Goal: Transaction & Acquisition: Book appointment/travel/reservation

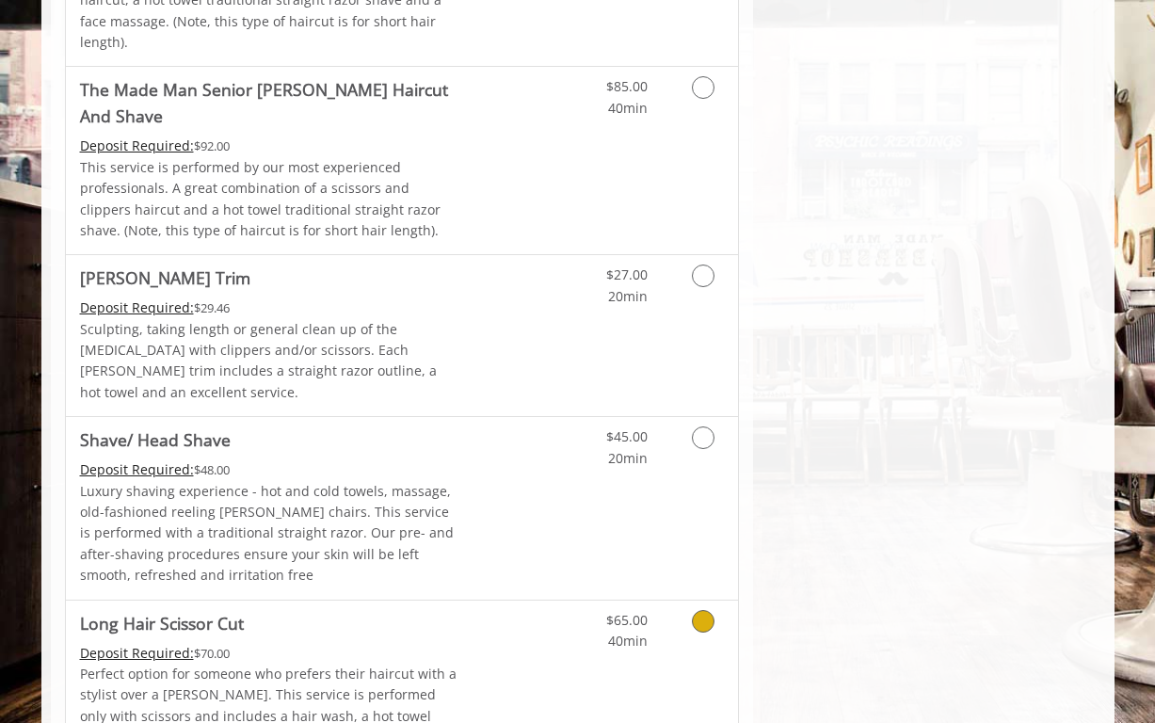
scroll to position [2263, 0]
click at [704, 266] on icon "Grooming services" at bounding box center [703, 277] width 23 height 23
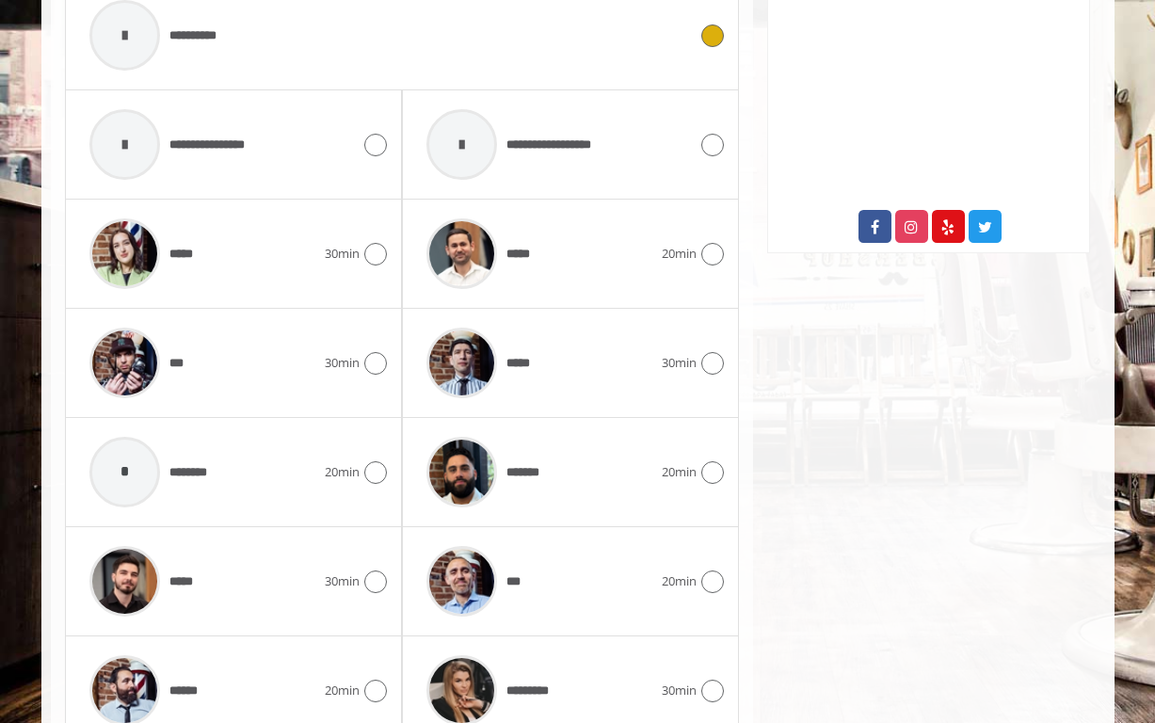
scroll to position [939, 0]
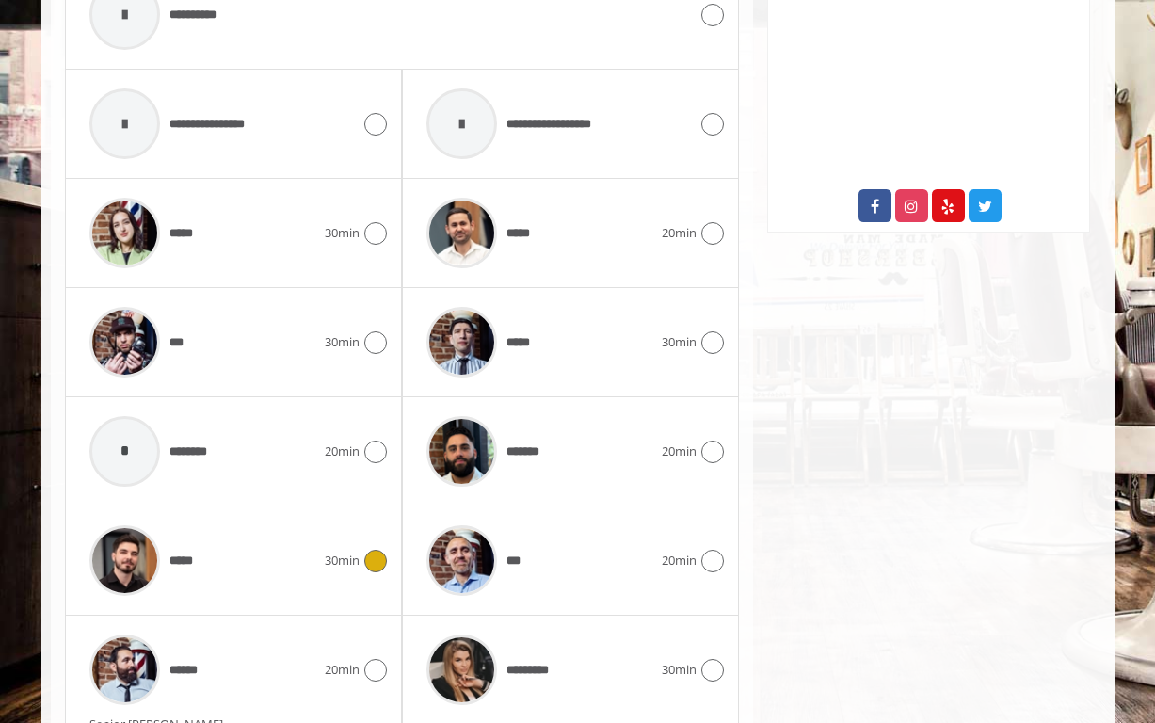
click at [379, 550] on icon at bounding box center [375, 561] width 23 height 23
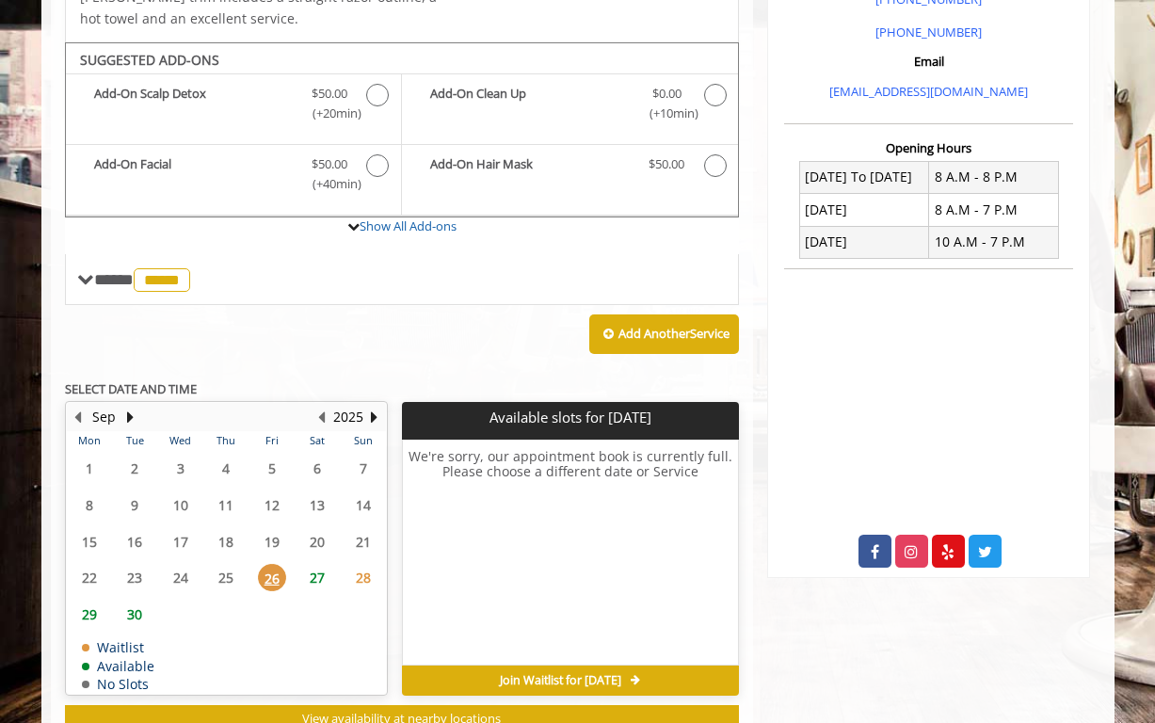
scroll to position [612, 0]
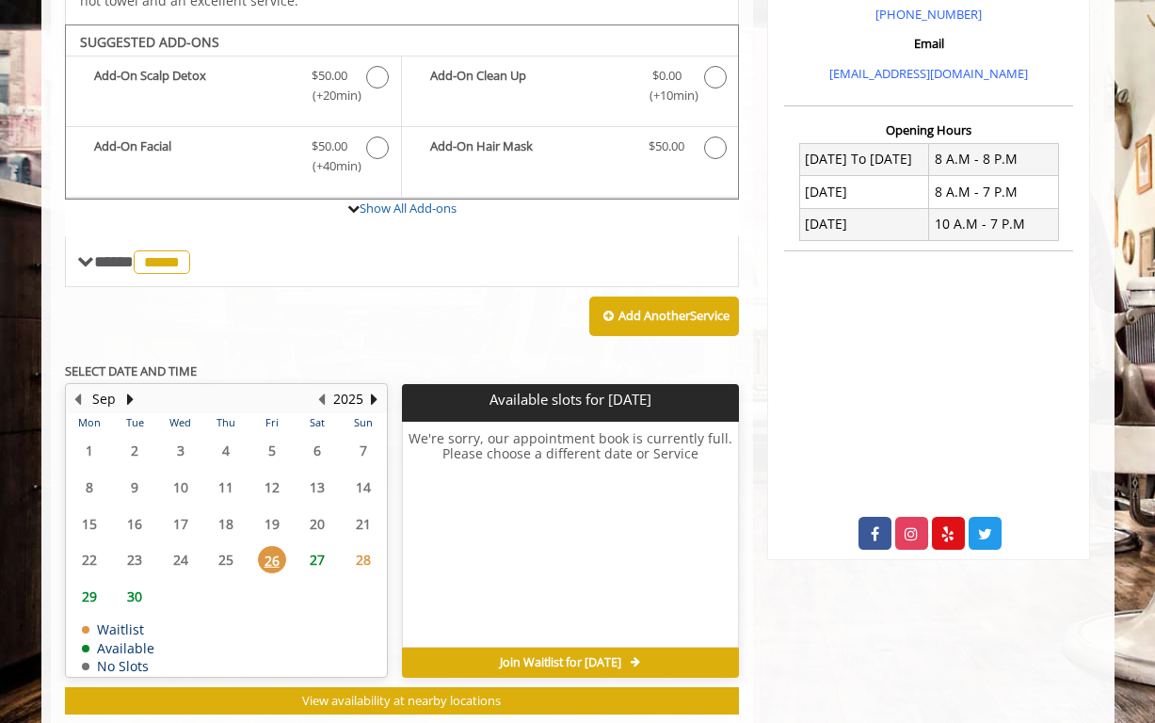
click at [315, 546] on span "27" at bounding box center [317, 559] width 28 height 27
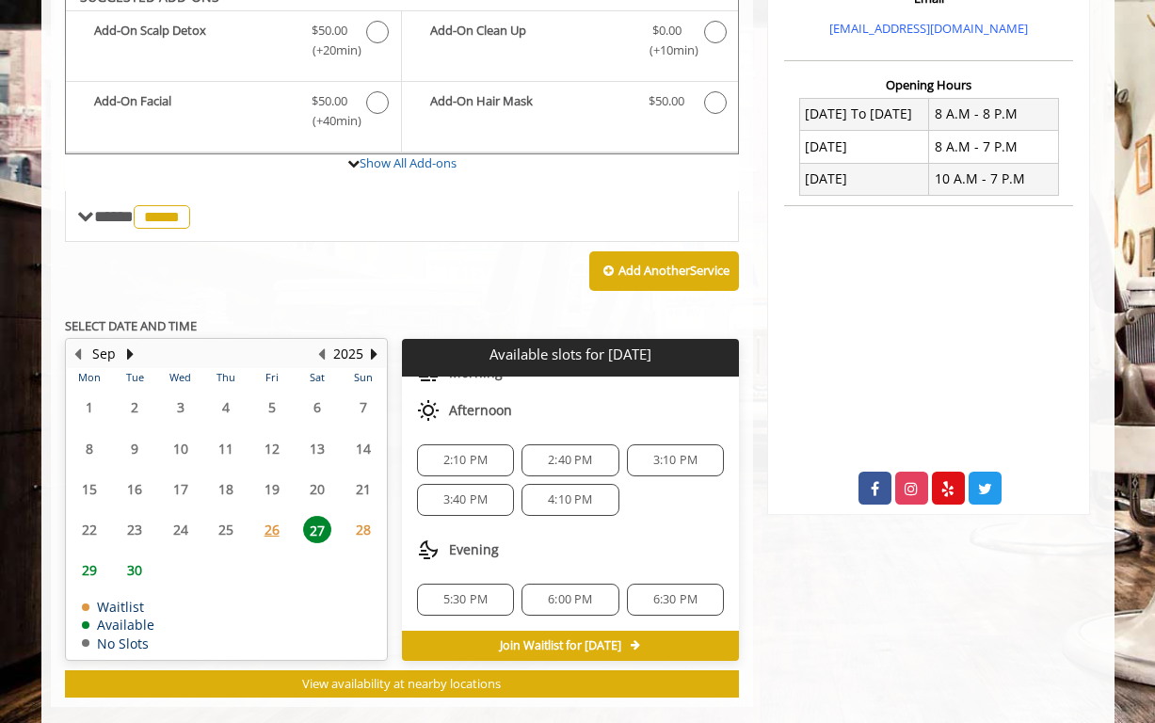
scroll to position [85, 0]
click at [559, 492] on span "4:10 PM" at bounding box center [570, 499] width 44 height 15
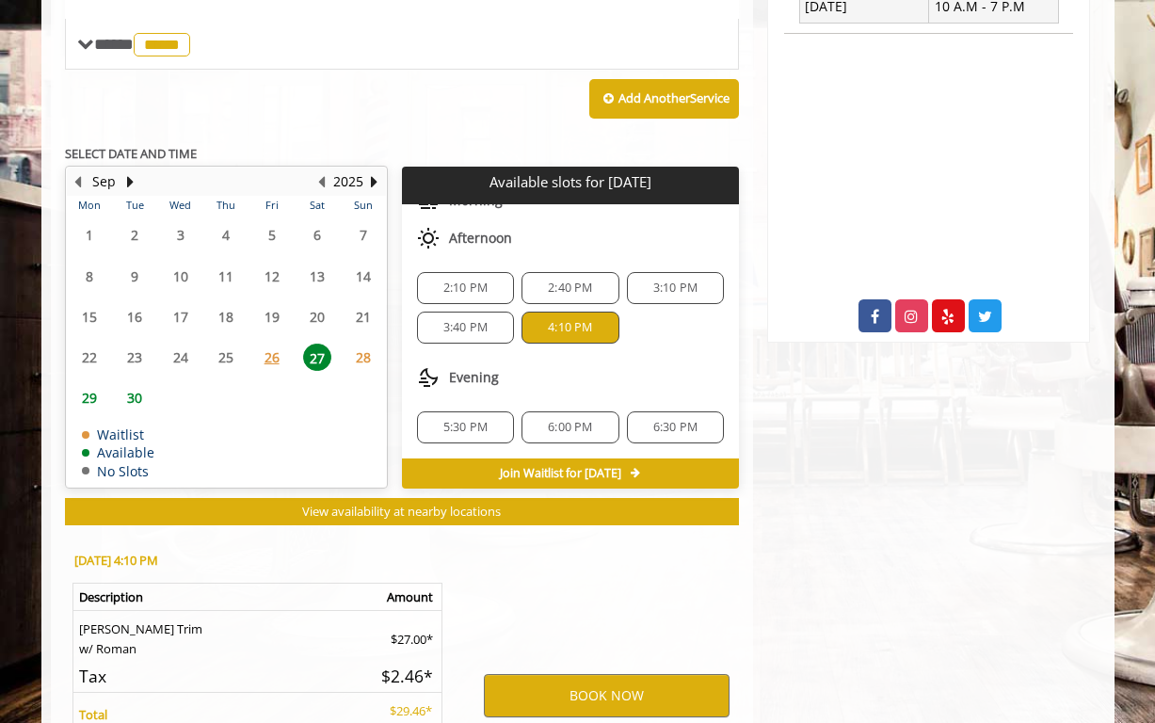
scroll to position [992, 0]
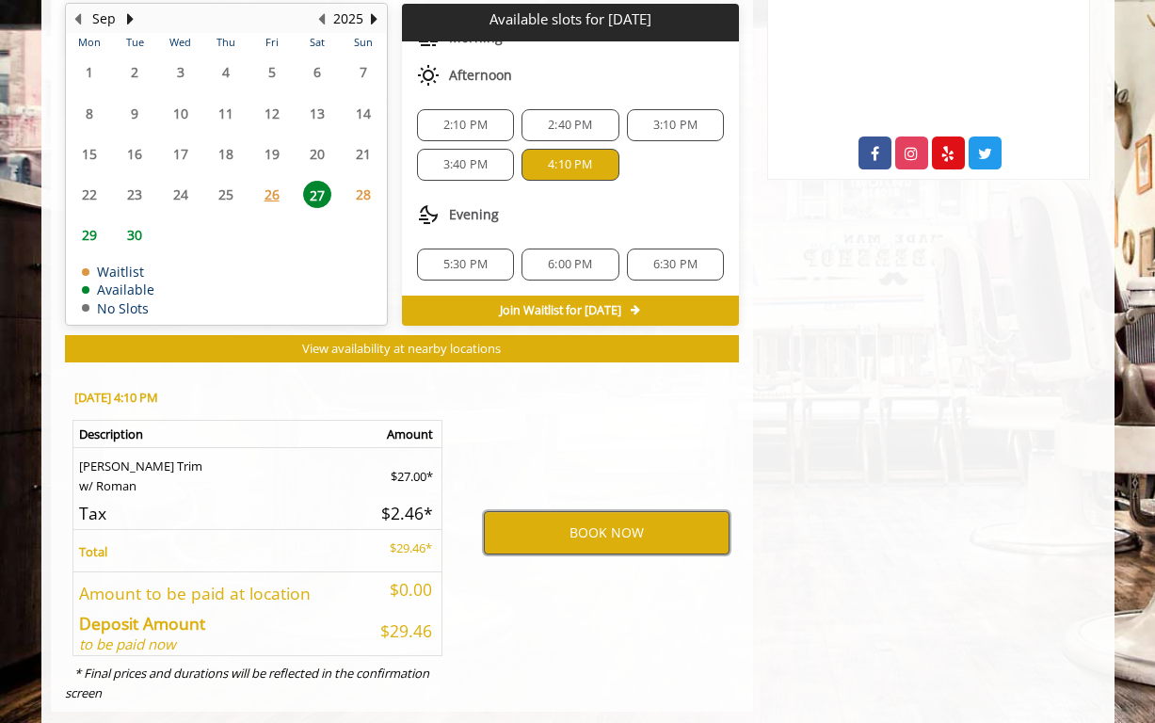
click at [569, 511] on button "BOOK NOW" at bounding box center [607, 532] width 246 height 43
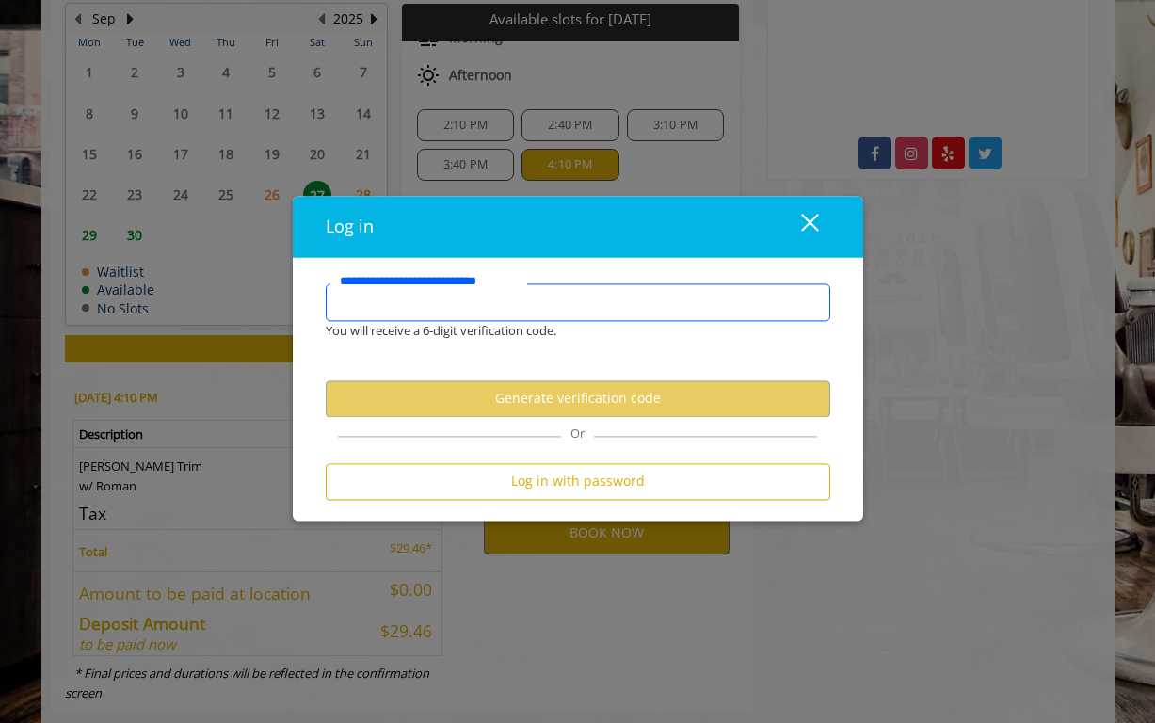
click at [481, 307] on input "**********" at bounding box center [578, 302] width 504 height 38
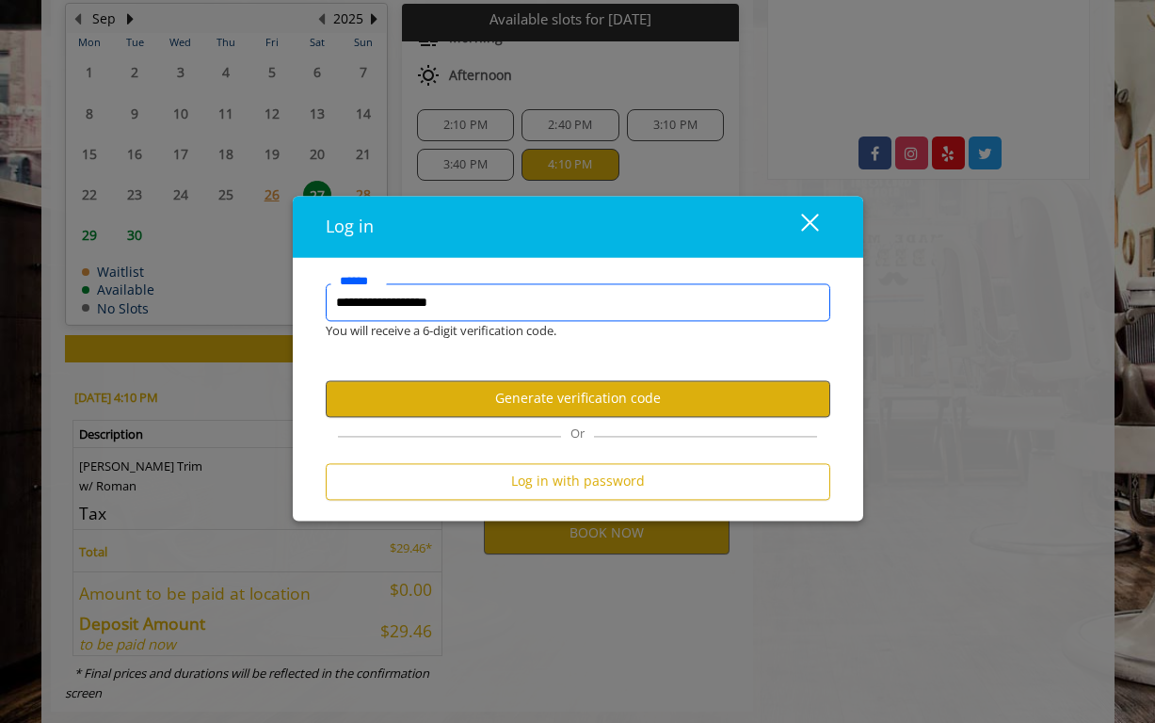
type input "**********"
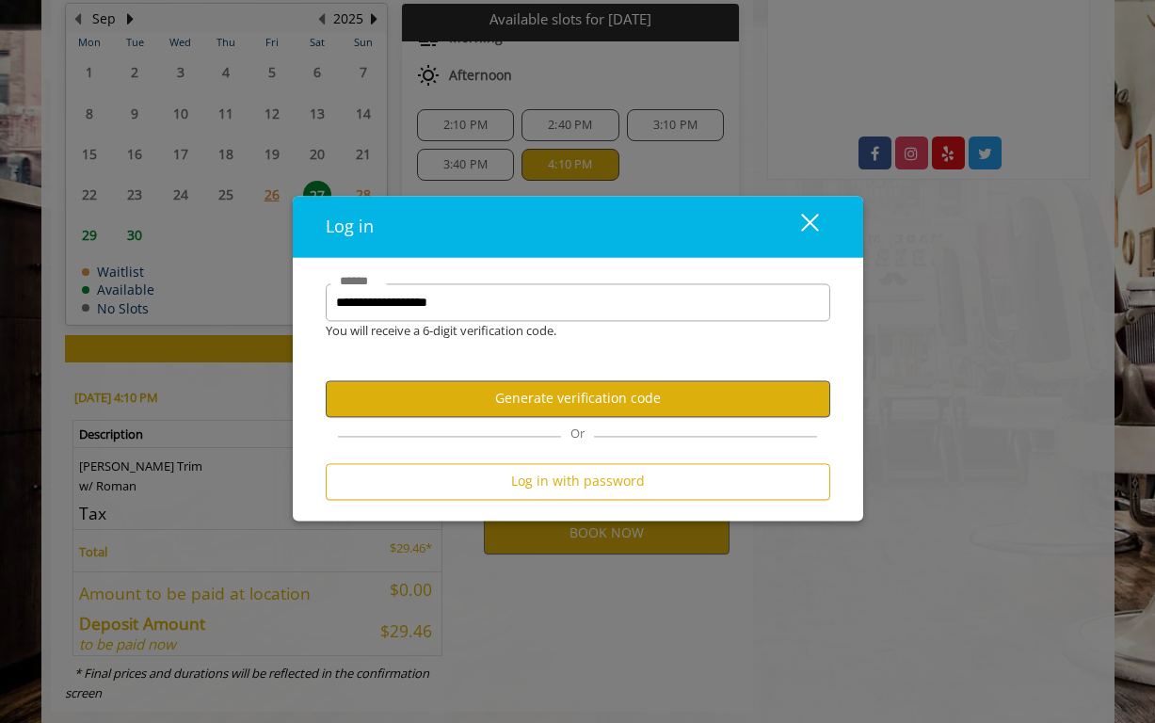
click at [635, 403] on button "Generate verification code" at bounding box center [578, 398] width 504 height 37
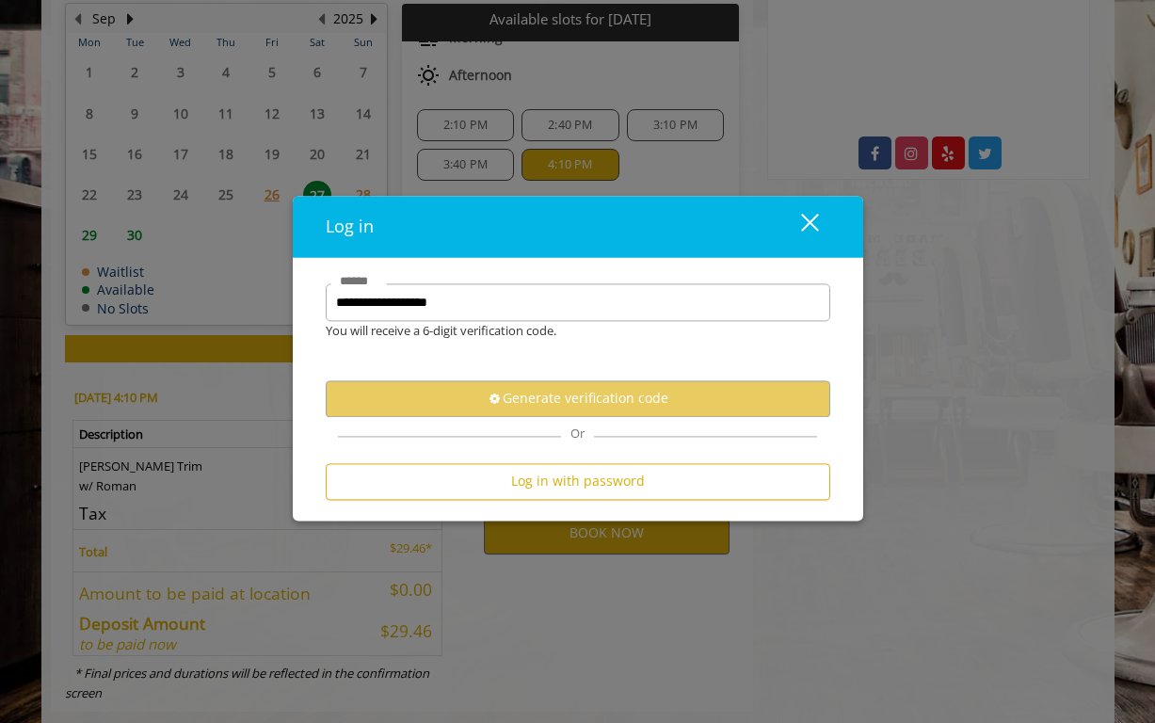
scroll to position [0, 0]
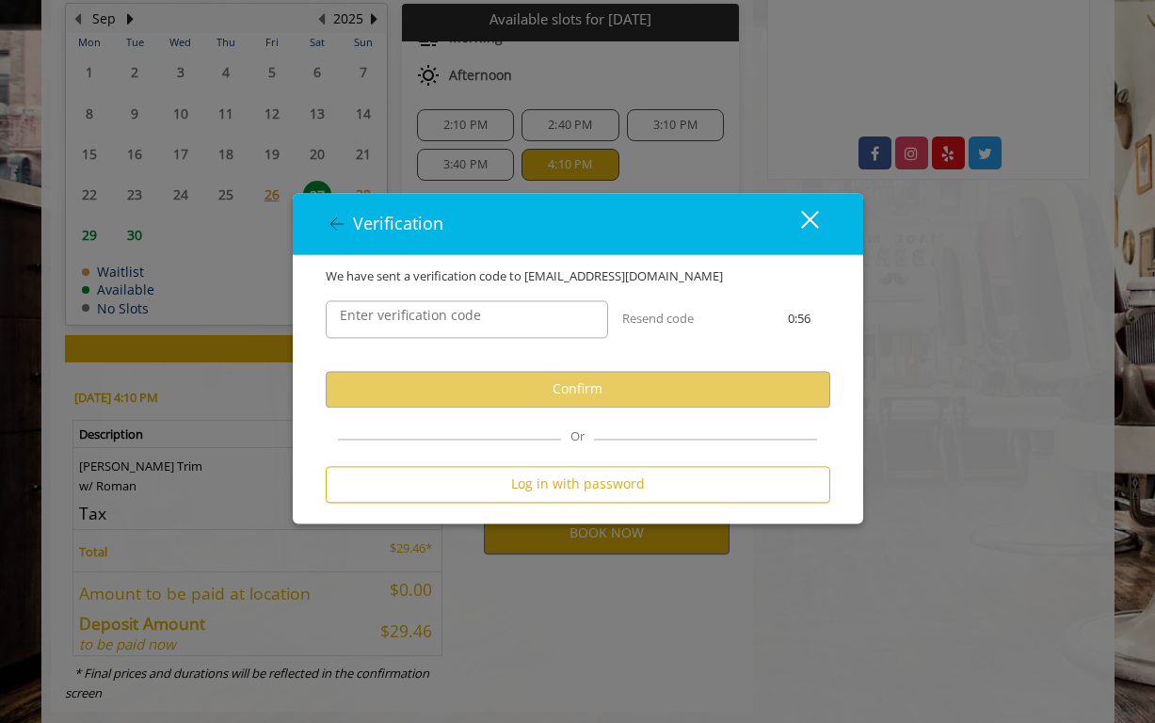
click at [396, 320] on label "Enter verification code" at bounding box center [410, 315] width 160 height 21
click at [396, 320] on input "Enter verification code" at bounding box center [467, 319] width 282 height 38
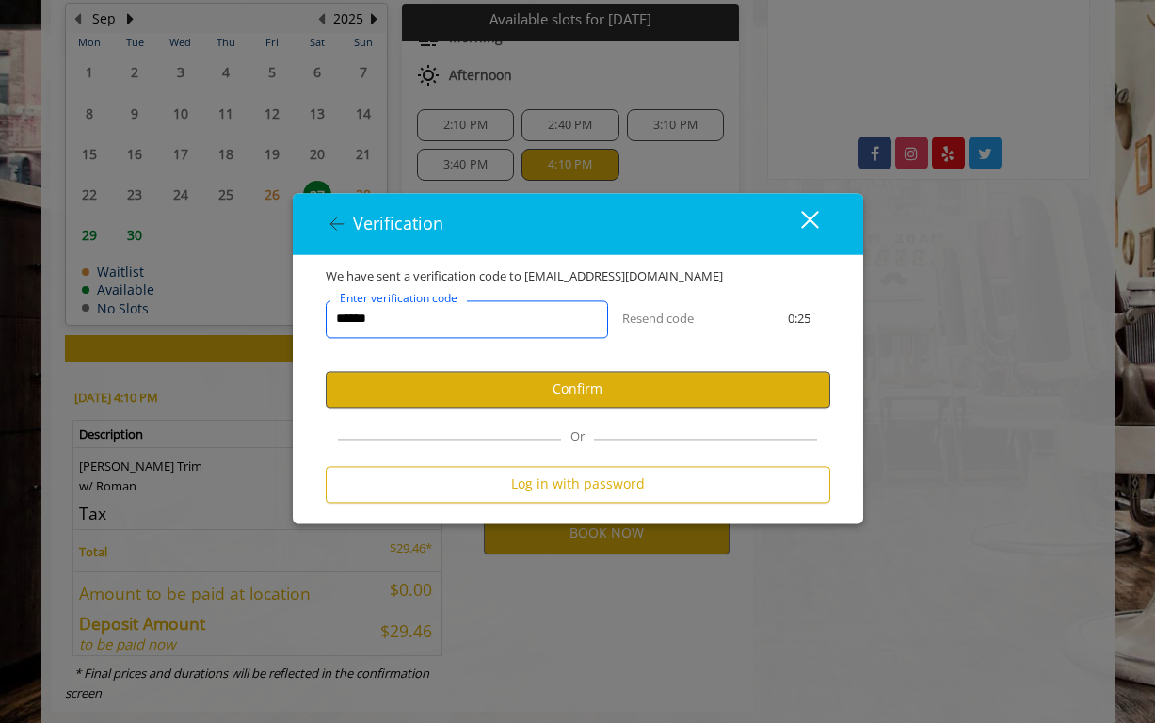
type input "******"
click at [601, 392] on button "Confirm" at bounding box center [578, 389] width 504 height 37
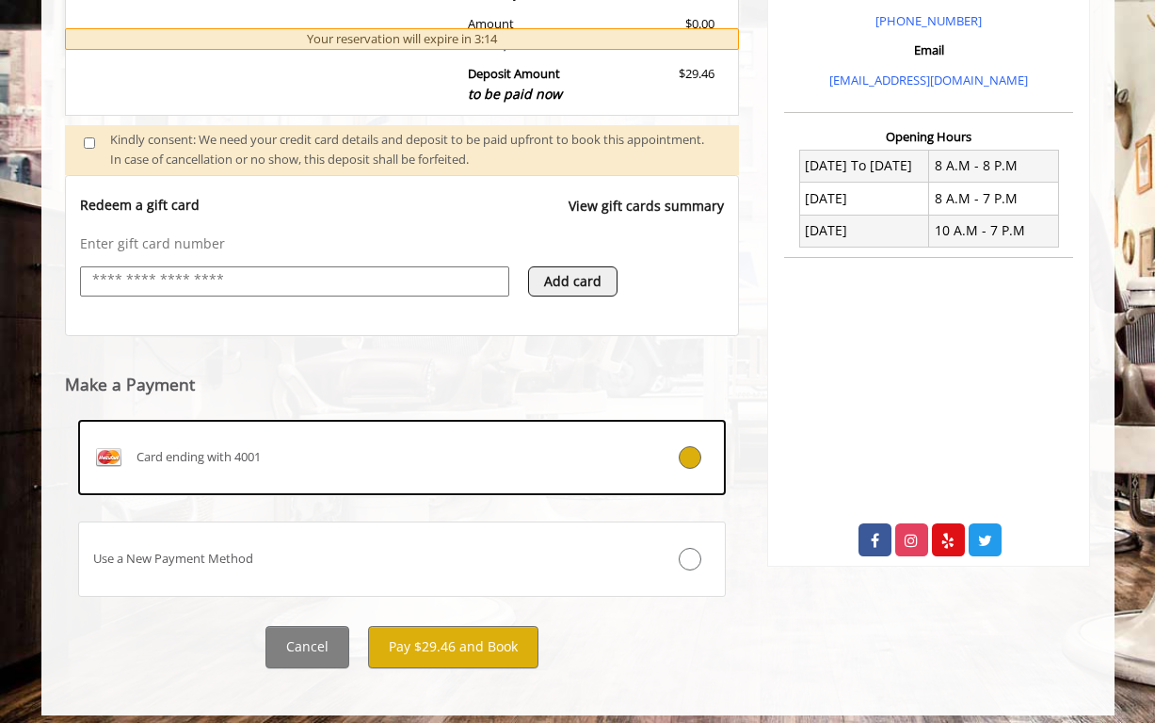
scroll to position [604, 0]
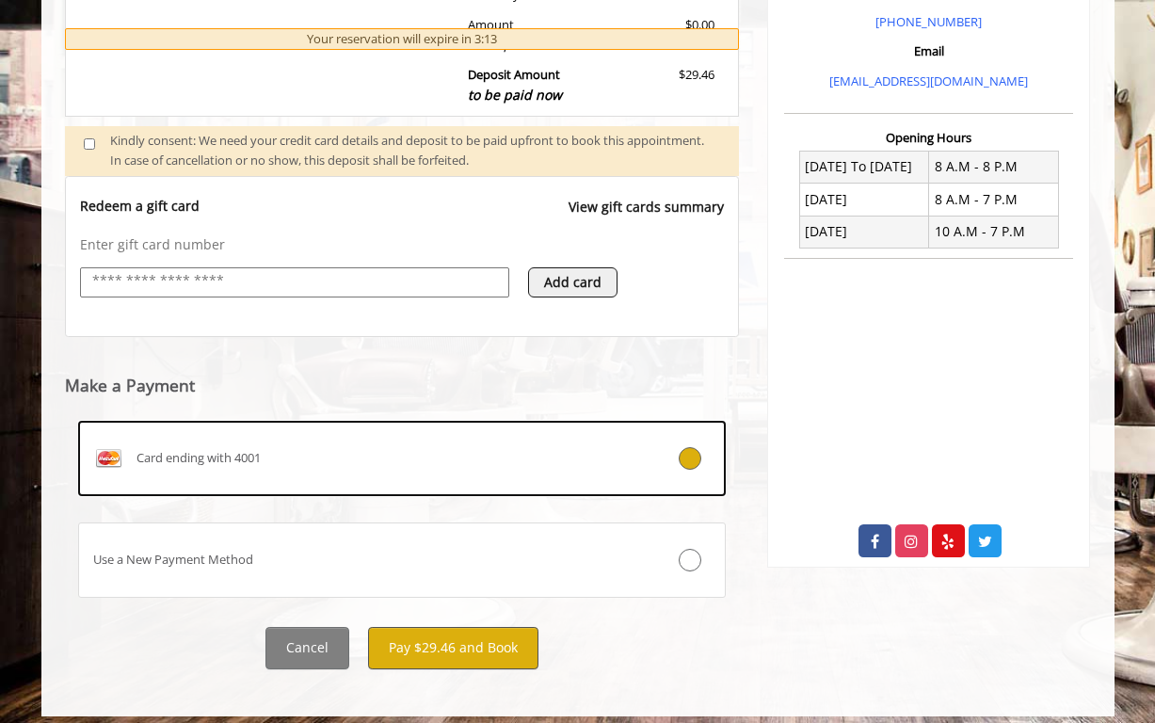
click at [439, 637] on button "Pay $29.46 and Book" at bounding box center [453, 648] width 170 height 42
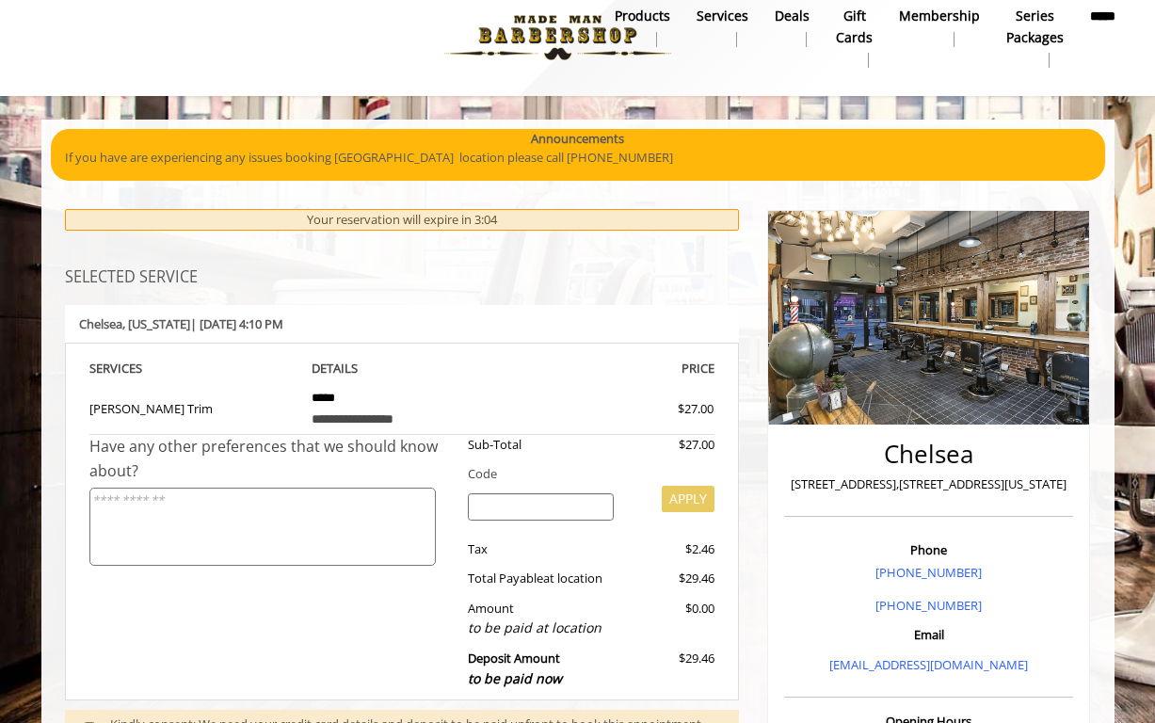
scroll to position [42, 0]
